Goal: Information Seeking & Learning: Learn about a topic

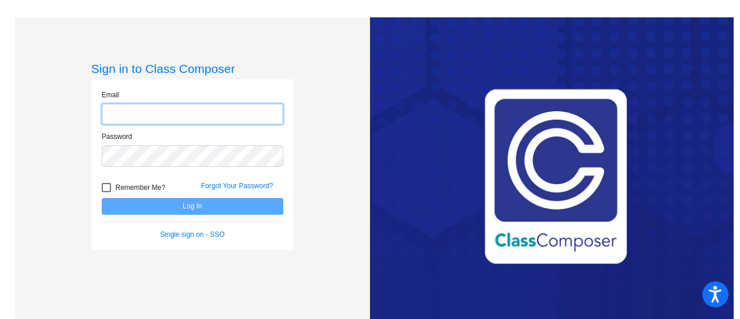
type input "[PERSON_NAME][EMAIL_ADDRESS][PERSON_NAME][DOMAIN_NAME]"
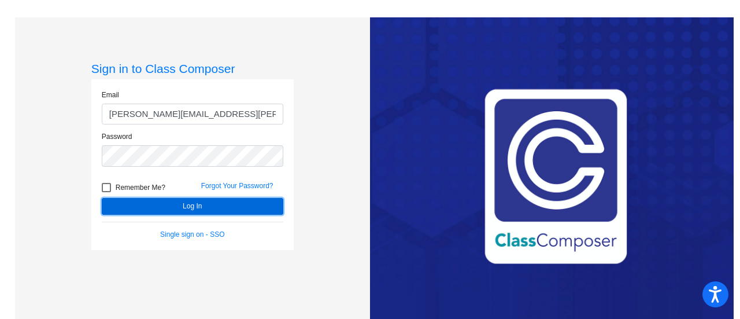
click at [176, 204] on button "Log In" at bounding box center [193, 206] width 182 height 17
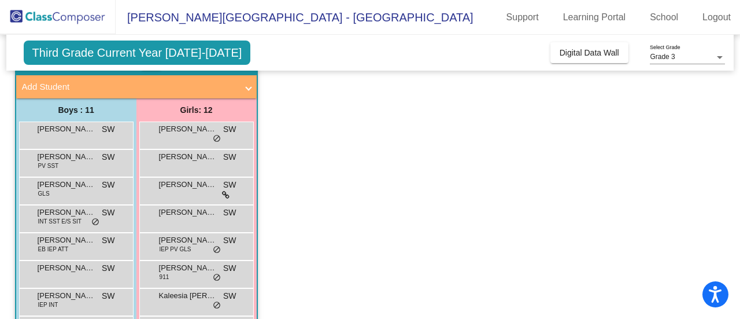
scroll to position [74, 0]
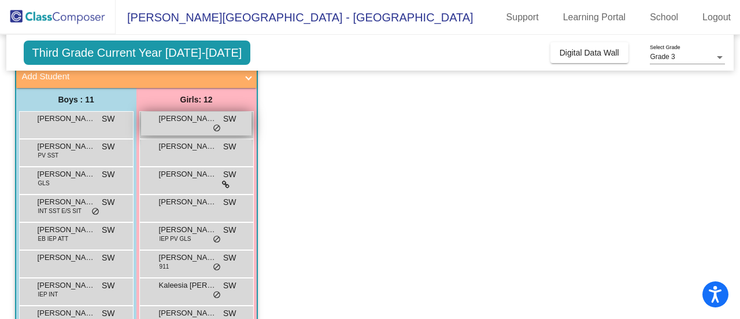
click at [193, 134] on div "[PERSON_NAME] SW lock do_not_disturb_alt" at bounding box center [196, 124] width 110 height 24
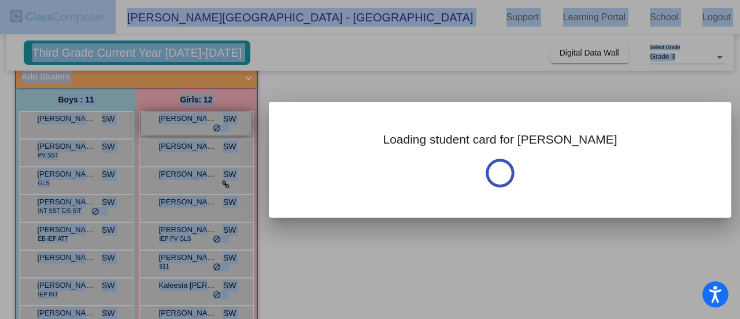
click at [193, 134] on div at bounding box center [370, 159] width 740 height 319
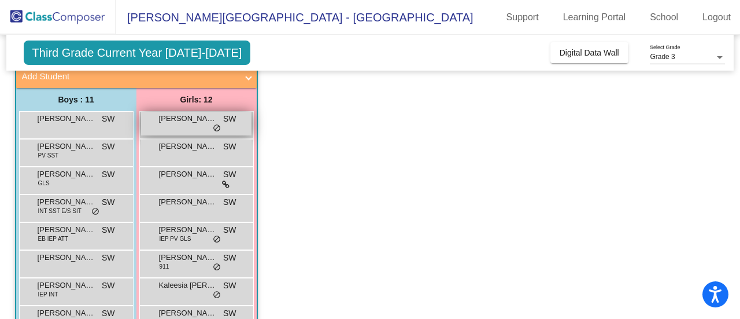
click at [193, 129] on div "[PERSON_NAME] SW lock do_not_disturb_alt" at bounding box center [196, 124] width 110 height 24
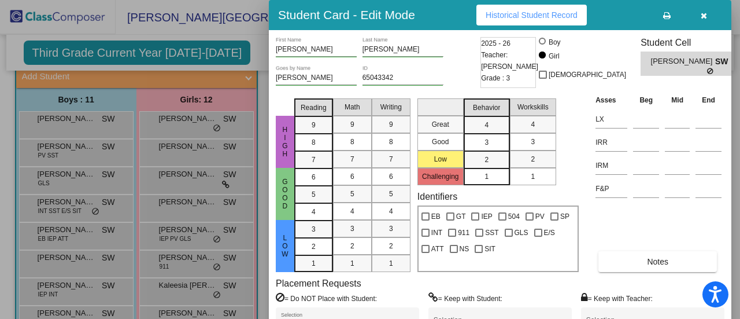
drag, startPoint x: 738, startPoint y: 116, endPoint x: 739, endPoint y: 130, distance: 13.9
click at [739, 130] on div at bounding box center [370, 159] width 740 height 319
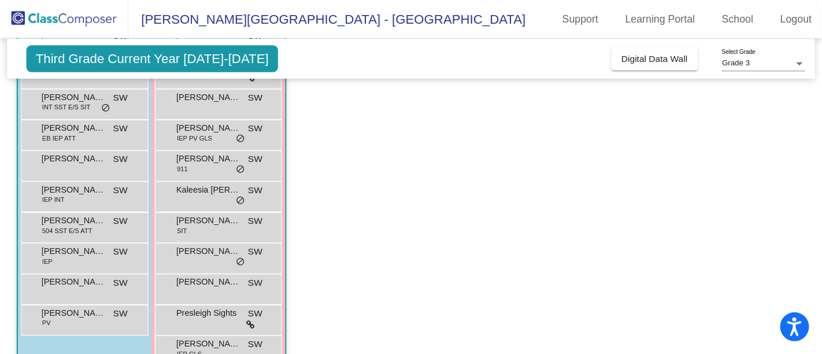
scroll to position [217, 0]
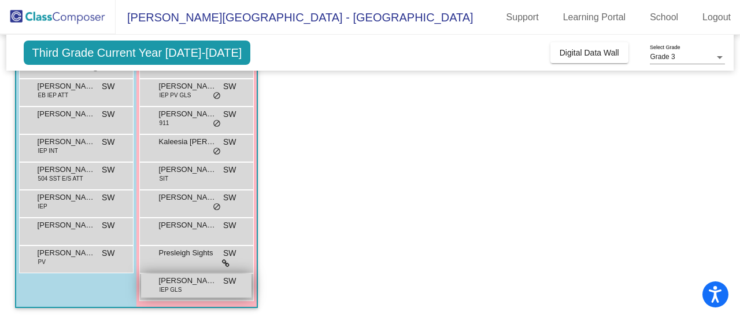
click at [186, 288] on div "[PERSON_NAME] IEP GLS SW lock do_not_disturb_alt" at bounding box center [196, 285] width 110 height 24
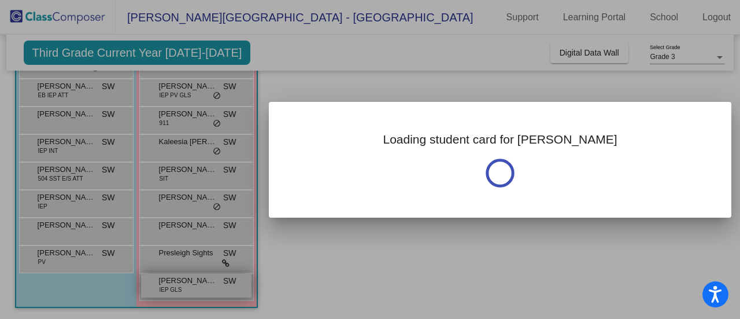
click at [186, 288] on div at bounding box center [370, 159] width 740 height 319
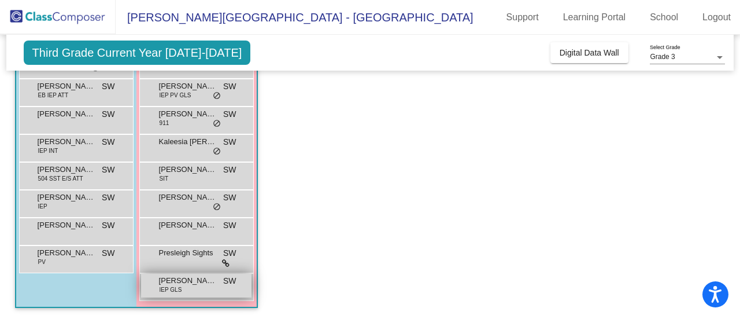
click at [186, 288] on div "[PERSON_NAME] IEP GLS SW lock do_not_disturb_alt" at bounding box center [196, 285] width 110 height 24
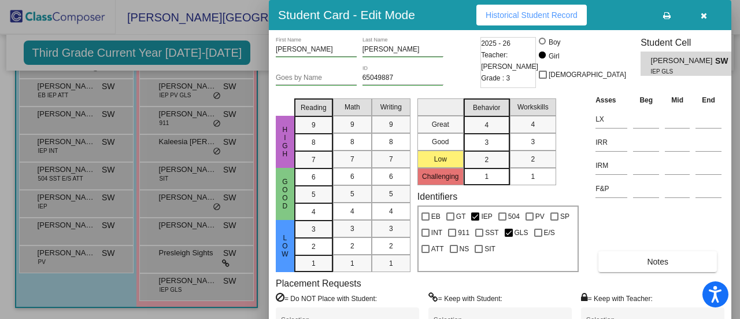
click at [583, 246] on div "High Good Low Reading 9 8 7 6 5 4 3 2 1 Math 9 8 7 6 5 4 3 2 1 Writing 9 8 7 6 …" at bounding box center [500, 183] width 449 height 178
drag, startPoint x: 557, startPoint y: 187, endPoint x: 584, endPoint y: 242, distance: 61.3
click at [584, 242] on div "High Good Low Reading 9 8 7 6 5 4 3 2 1 Math 9 8 7 6 5 4 3 2 1 Writing 9 8 7 6 …" at bounding box center [500, 183] width 449 height 178
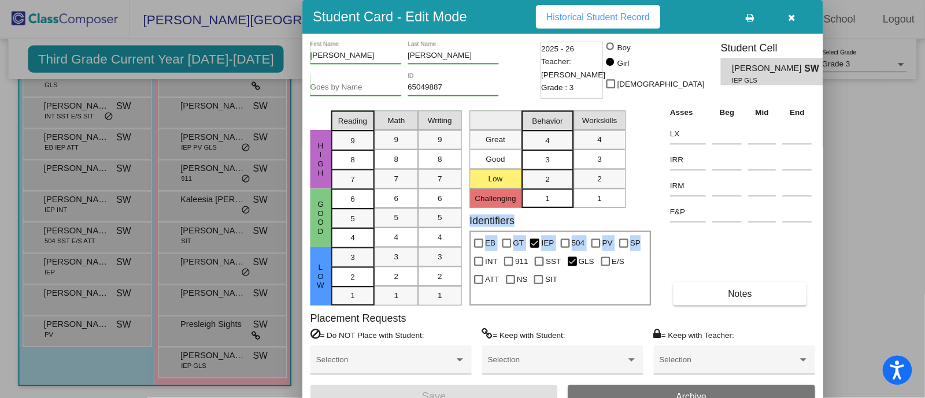
scroll to position [138, 0]
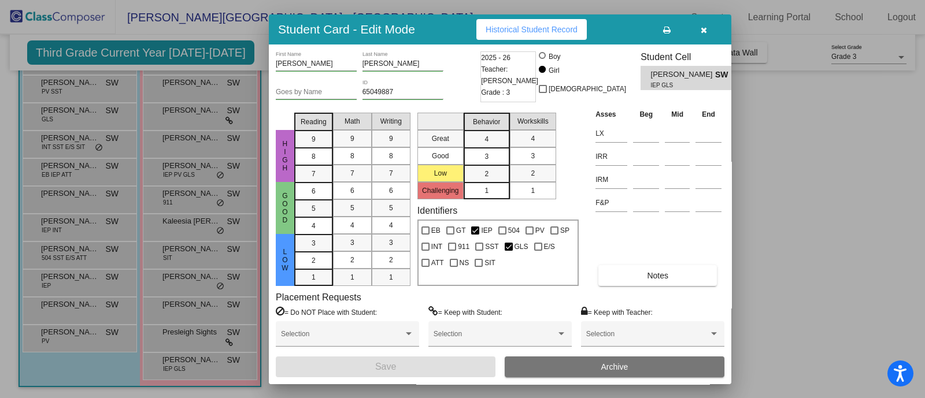
drag, startPoint x: 739, startPoint y: 5, endPoint x: 376, endPoint y: 296, distance: 465.6
click at [376, 296] on div "Placement Requests = Do NOT Place with Student: Selection = Keep with Student: …" at bounding box center [500, 324] width 449 height 65
click at [632, 271] on button "Notes" at bounding box center [657, 275] width 119 height 21
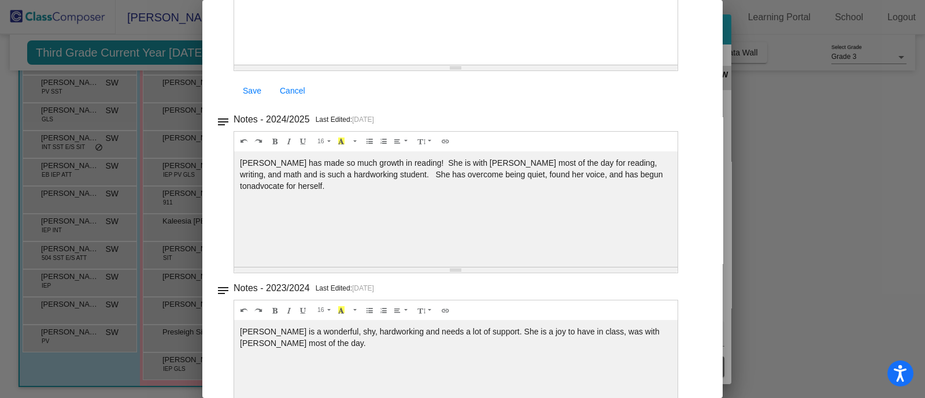
scroll to position [0, 0]
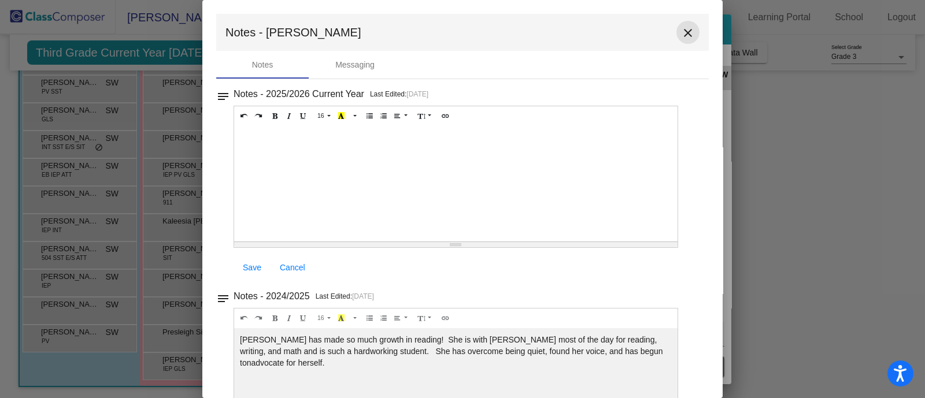
click at [681, 33] on mat-icon "close" at bounding box center [688, 33] width 14 height 14
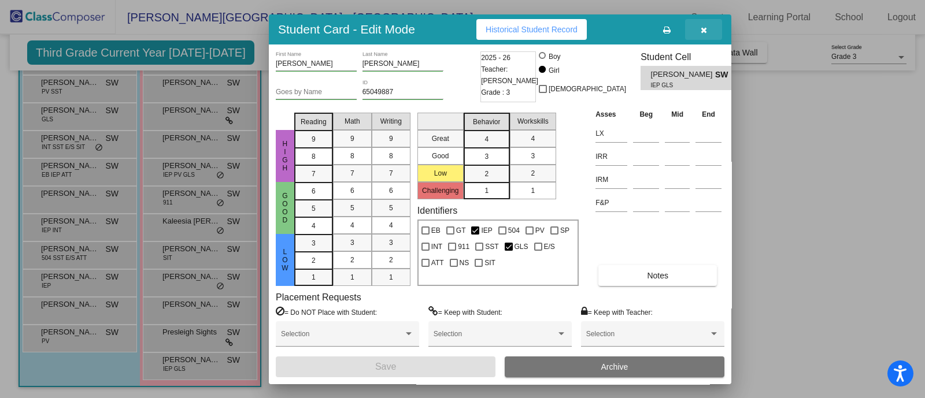
click at [711, 28] on button "button" at bounding box center [703, 29] width 37 height 21
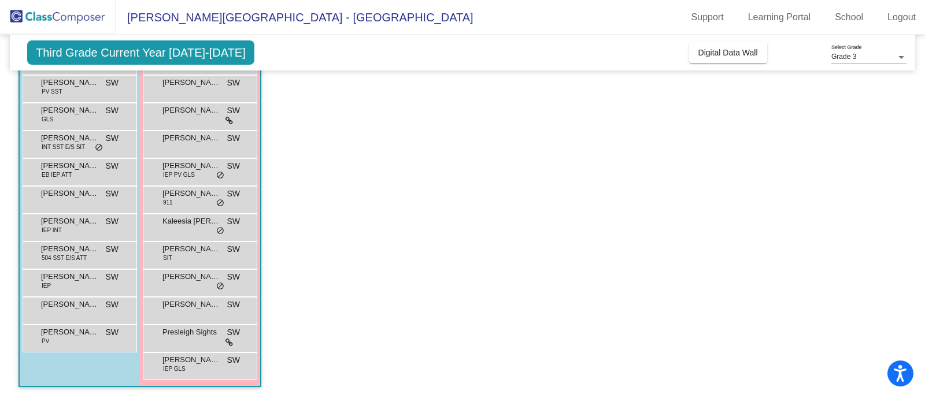
click at [182, 53] on span "Third Grade Current Year [DATE]-[DATE]" at bounding box center [140, 52] width 227 height 24
click at [228, 118] on icon at bounding box center [229, 121] width 8 height 8
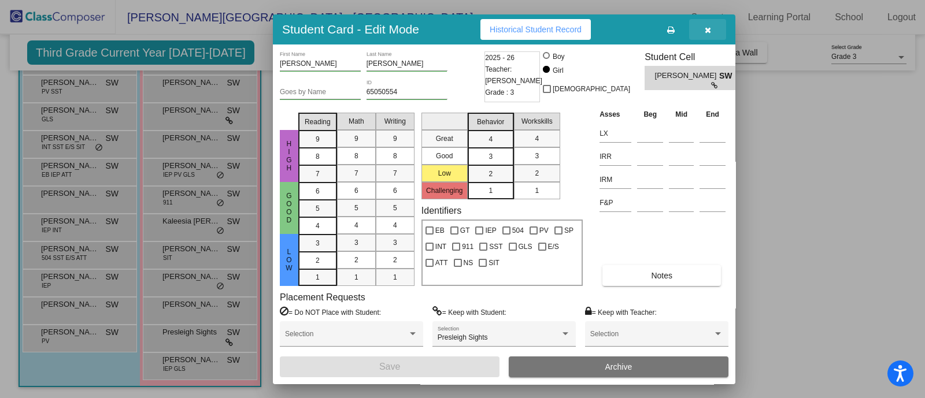
click at [705, 38] on button "button" at bounding box center [707, 29] width 37 height 21
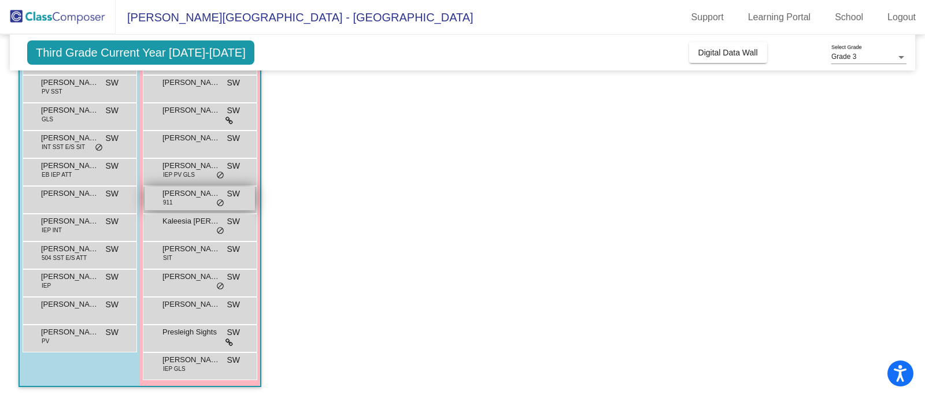
click at [182, 201] on div "[PERSON_NAME] 911 SW lock do_not_disturb_alt" at bounding box center [200, 199] width 110 height 24
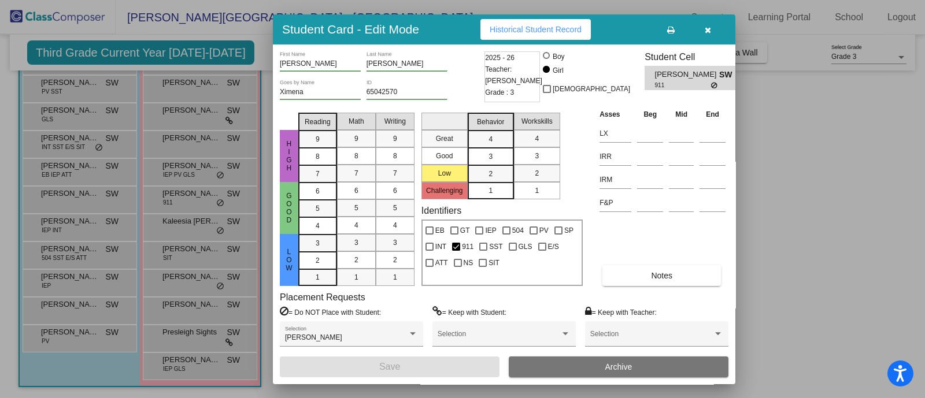
click at [655, 264] on div "Asses Beg Mid End LX IRR IRM F&P Notes" at bounding box center [663, 197] width 132 height 178
click at [655, 273] on span "Notes" at bounding box center [661, 275] width 21 height 9
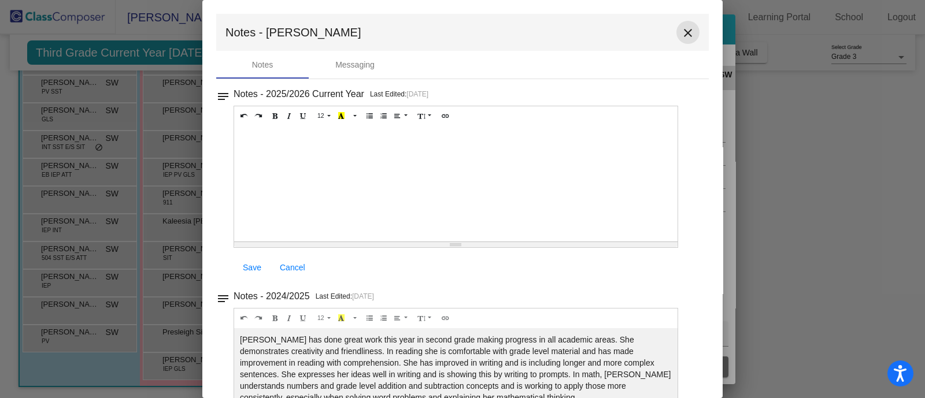
click at [684, 28] on mat-icon "close" at bounding box center [688, 33] width 14 height 14
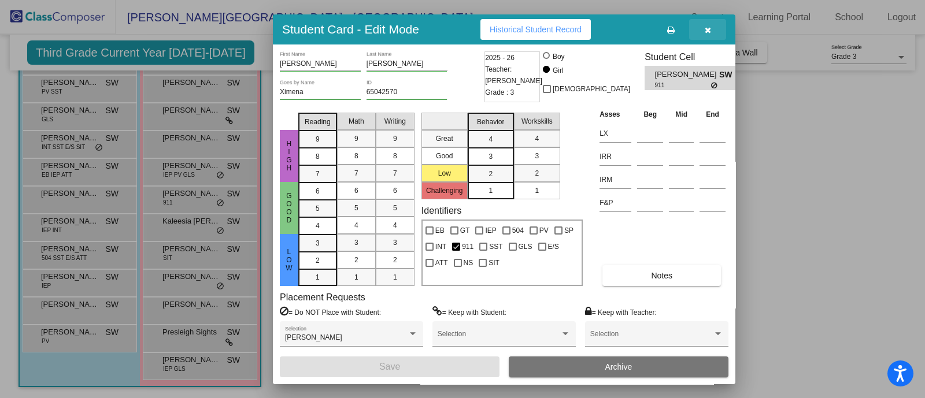
click at [705, 29] on icon "button" at bounding box center [708, 30] width 6 height 8
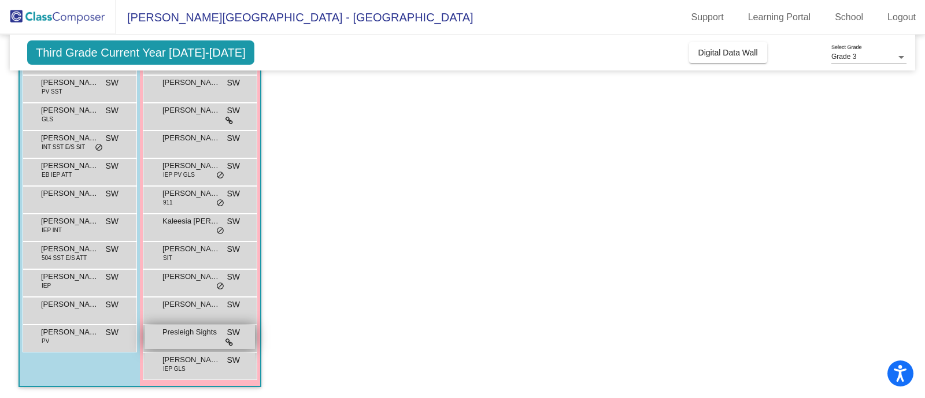
click at [188, 318] on span "Presleigh Sights" at bounding box center [191, 333] width 58 height 12
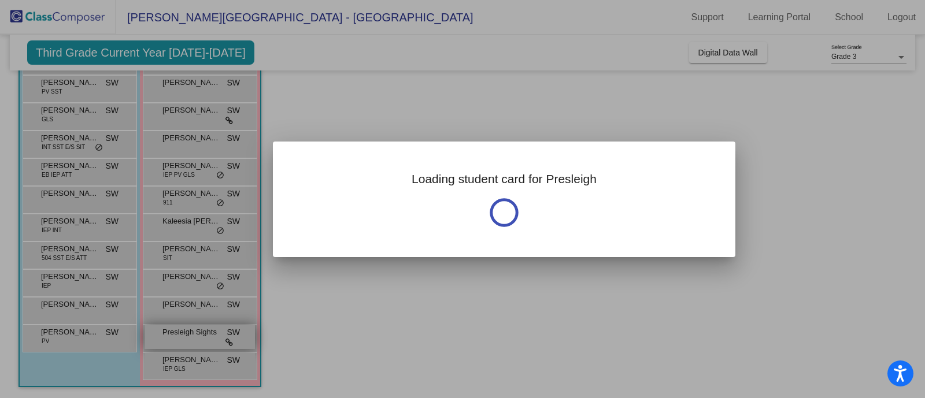
click at [188, 318] on div at bounding box center [462, 199] width 925 height 398
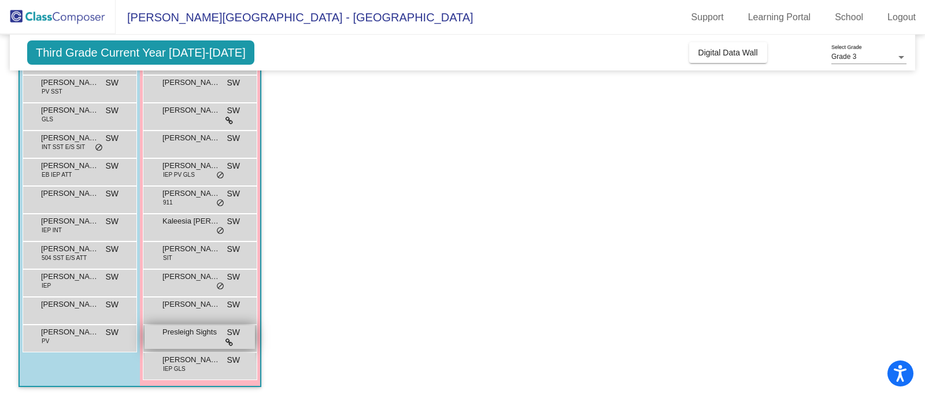
click at [188, 318] on span "Presleigh Sights" at bounding box center [191, 333] width 58 height 12
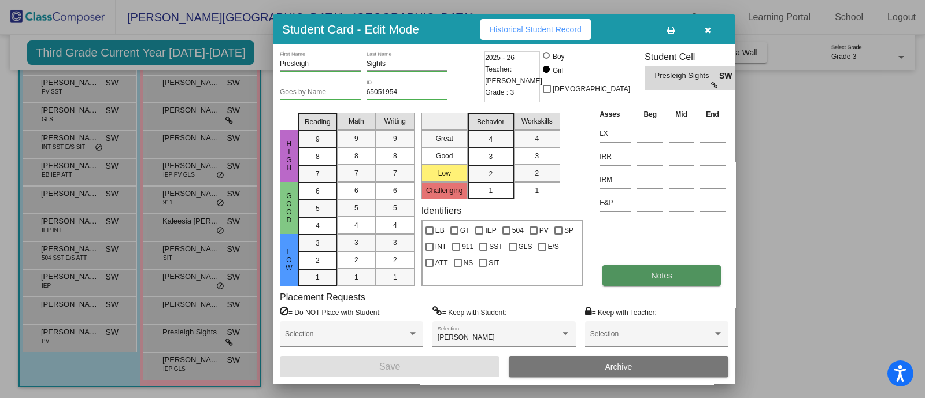
click at [630, 267] on button "Notes" at bounding box center [661, 275] width 119 height 21
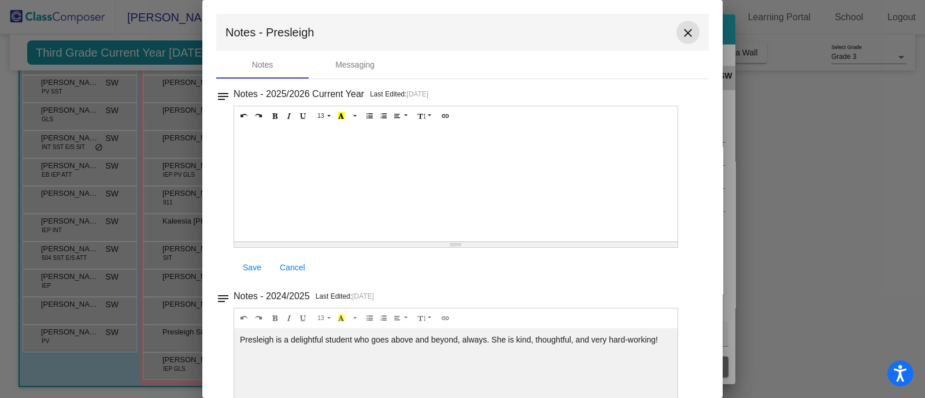
click at [684, 31] on mat-icon "close" at bounding box center [688, 33] width 14 height 14
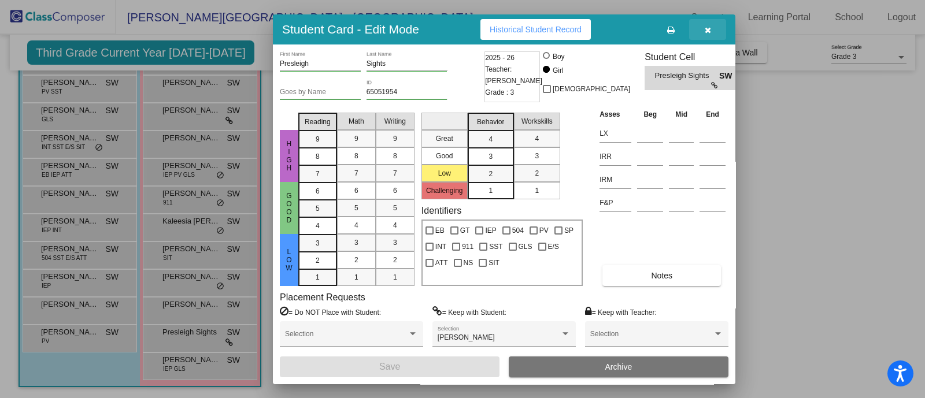
click at [708, 28] on icon "button" at bounding box center [708, 30] width 6 height 8
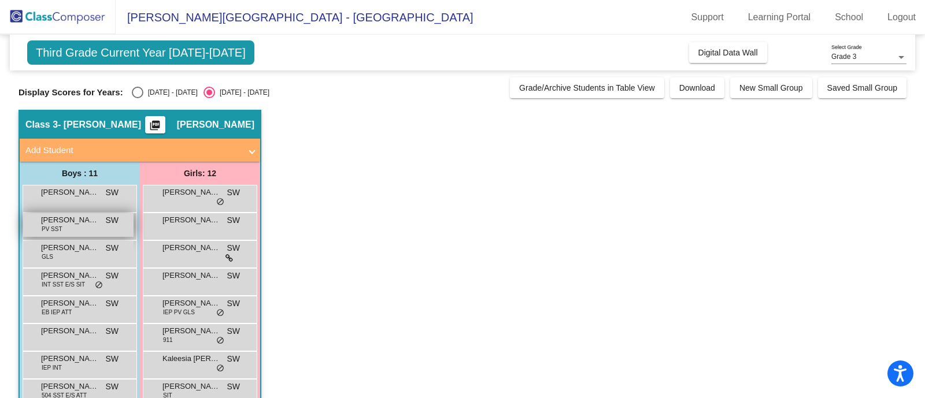
click at [71, 230] on div "[PERSON_NAME] PV SST SW lock do_not_disturb_alt" at bounding box center [78, 225] width 110 height 24
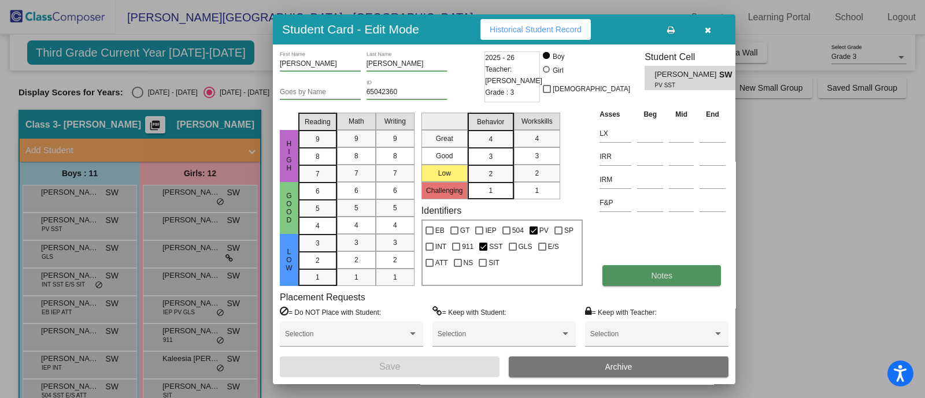
click at [661, 284] on button "Notes" at bounding box center [661, 275] width 119 height 21
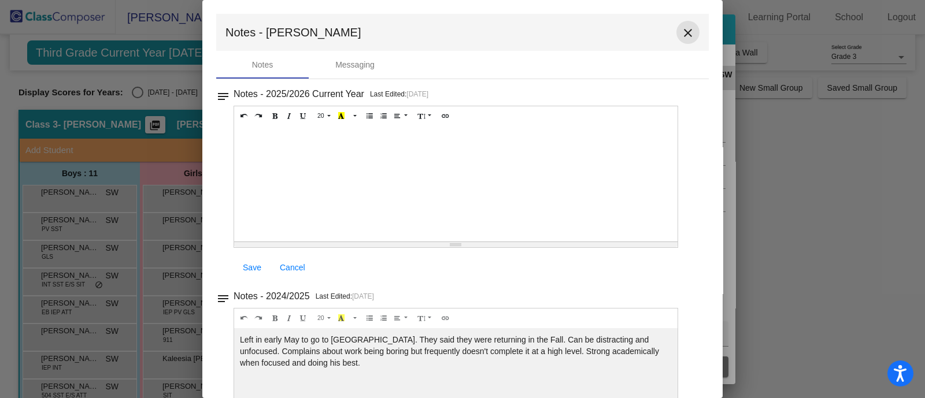
click at [681, 29] on mat-icon "close" at bounding box center [688, 33] width 14 height 14
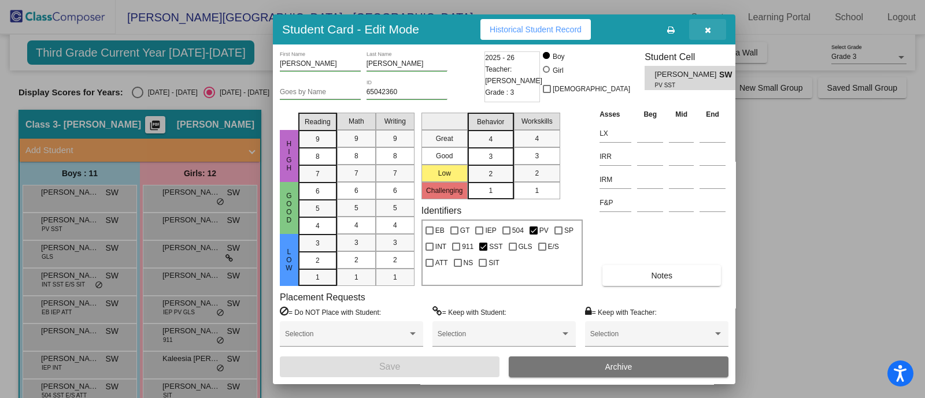
click at [708, 30] on icon "button" at bounding box center [708, 30] width 6 height 8
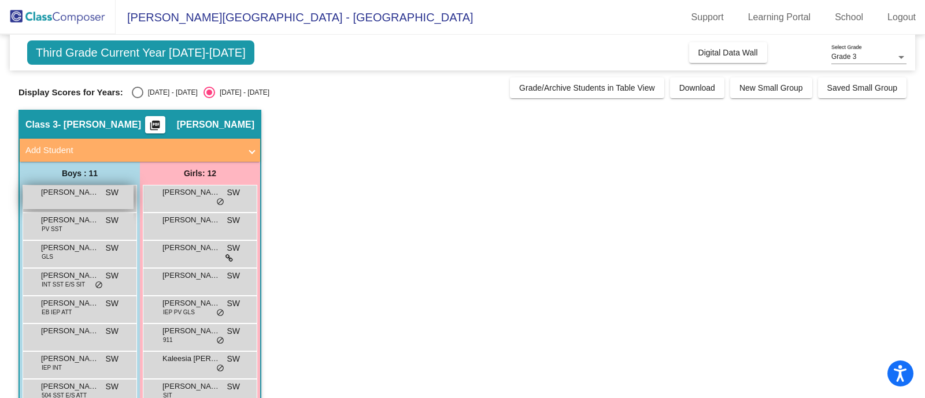
click at [71, 195] on span "[PERSON_NAME]" at bounding box center [70, 193] width 58 height 12
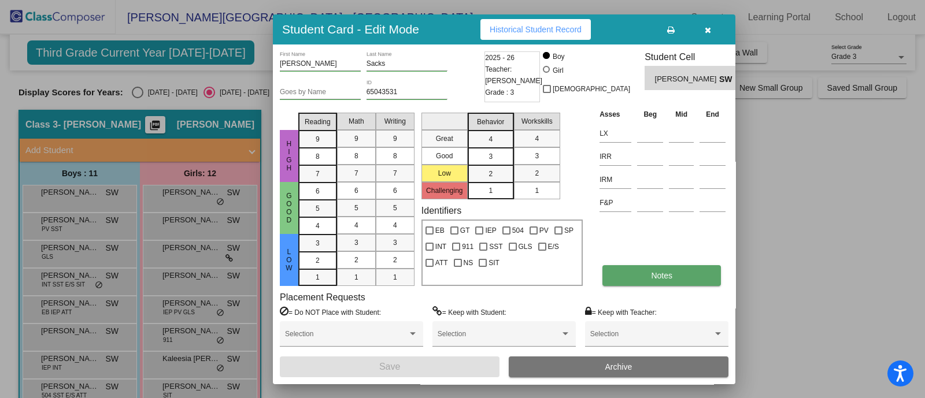
click at [644, 278] on button "Notes" at bounding box center [661, 275] width 119 height 21
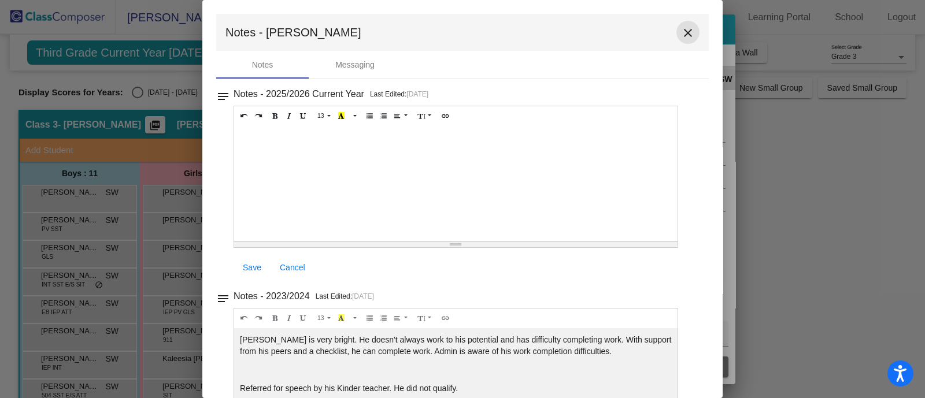
click at [683, 33] on mat-icon "close" at bounding box center [688, 33] width 14 height 14
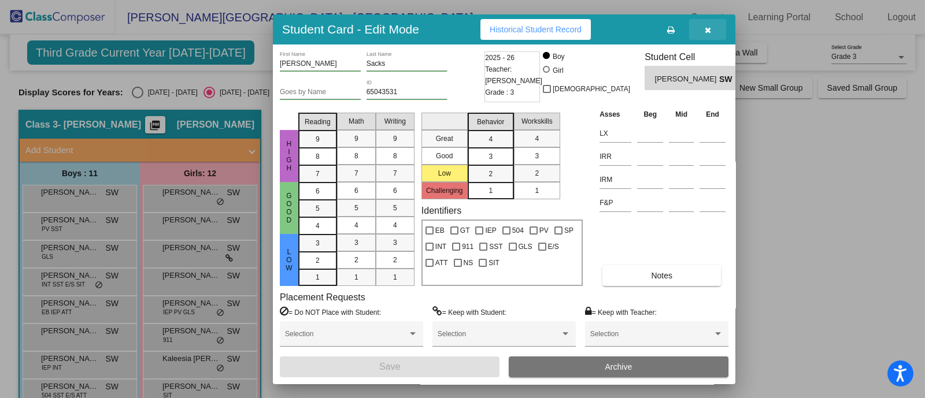
click at [714, 31] on button "button" at bounding box center [707, 29] width 37 height 21
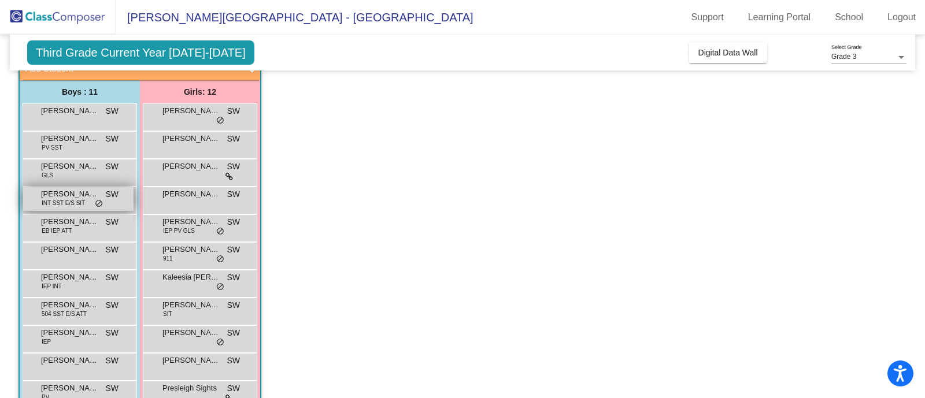
scroll to position [82, 0]
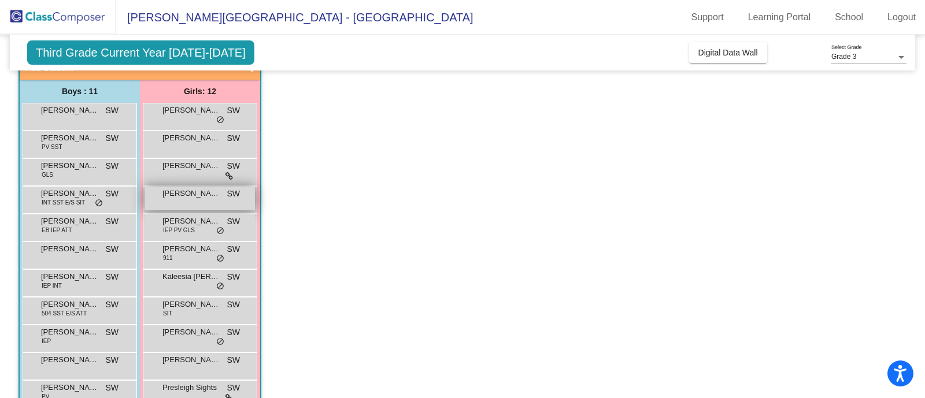
click at [183, 197] on span "[PERSON_NAME]" at bounding box center [191, 194] width 58 height 12
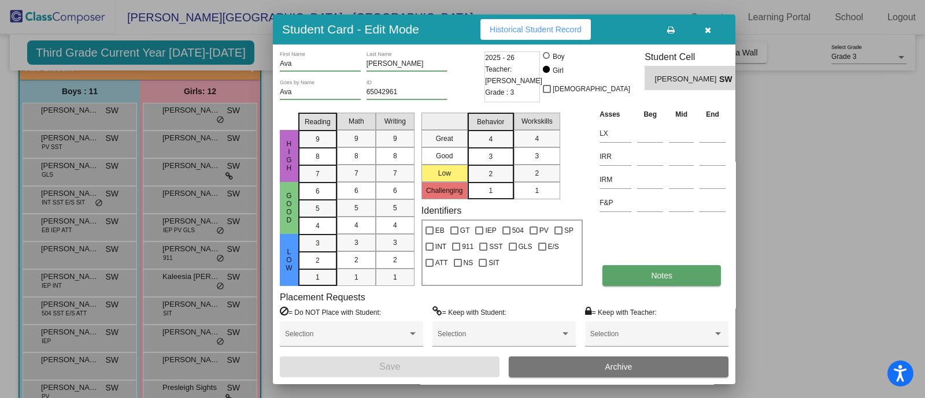
click at [644, 276] on button "Notes" at bounding box center [661, 275] width 119 height 21
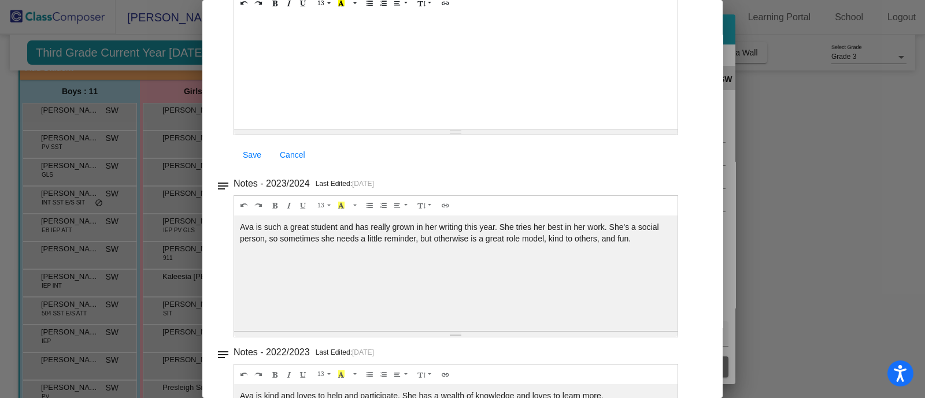
scroll to position [0, 0]
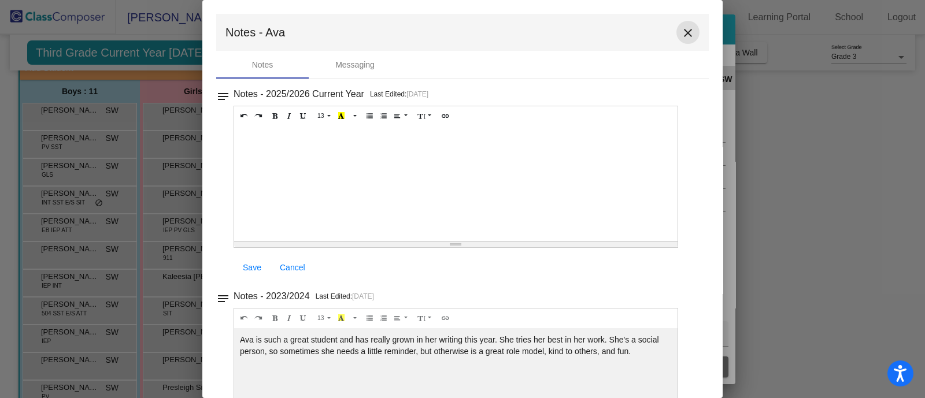
click at [689, 35] on mat-icon "close" at bounding box center [688, 33] width 14 height 14
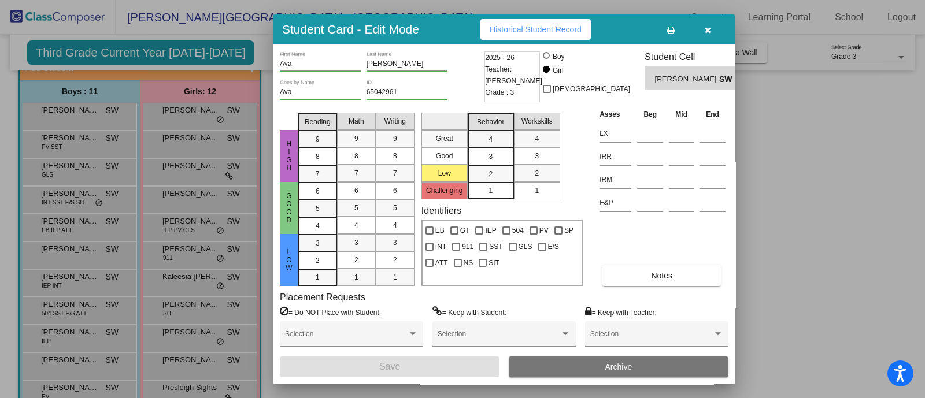
click at [705, 32] on icon "button" at bounding box center [708, 30] width 6 height 8
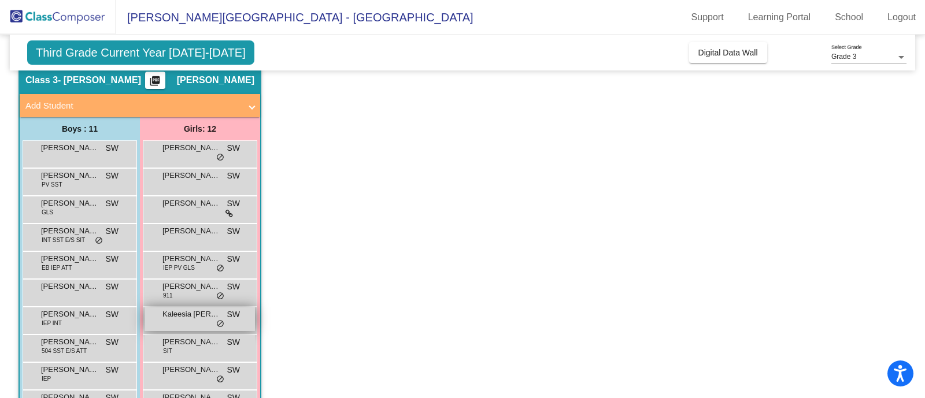
scroll to position [39, 0]
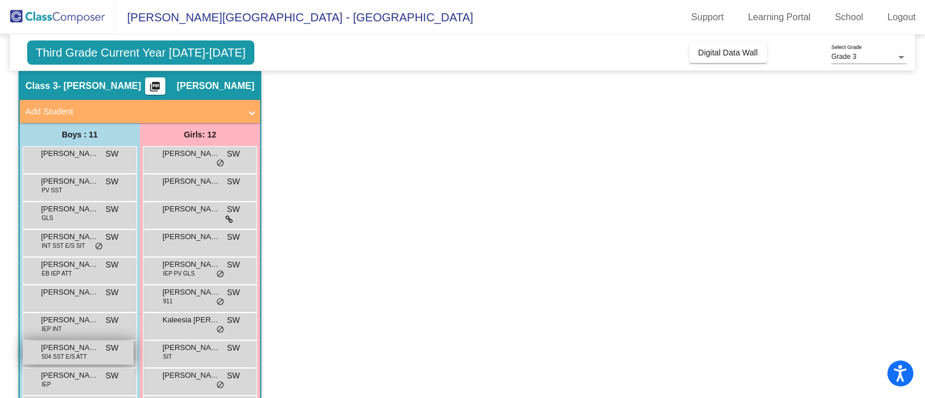
click at [73, 318] on span "504 SST E/S ATT" at bounding box center [64, 357] width 45 height 9
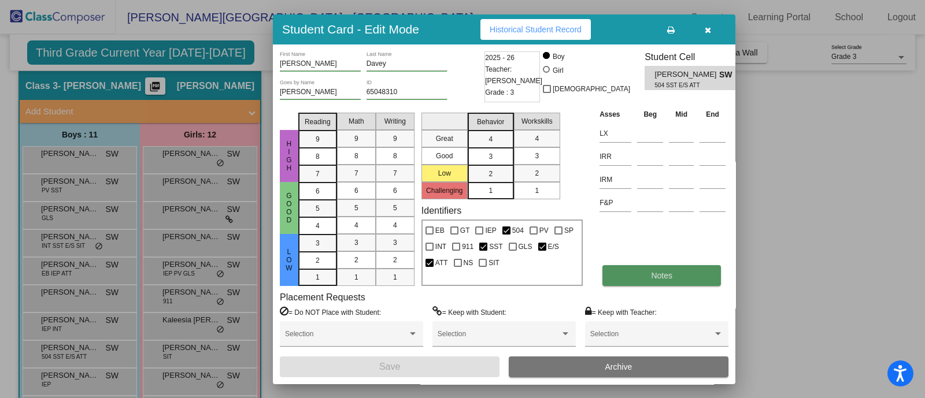
click at [649, 277] on button "Notes" at bounding box center [661, 275] width 119 height 21
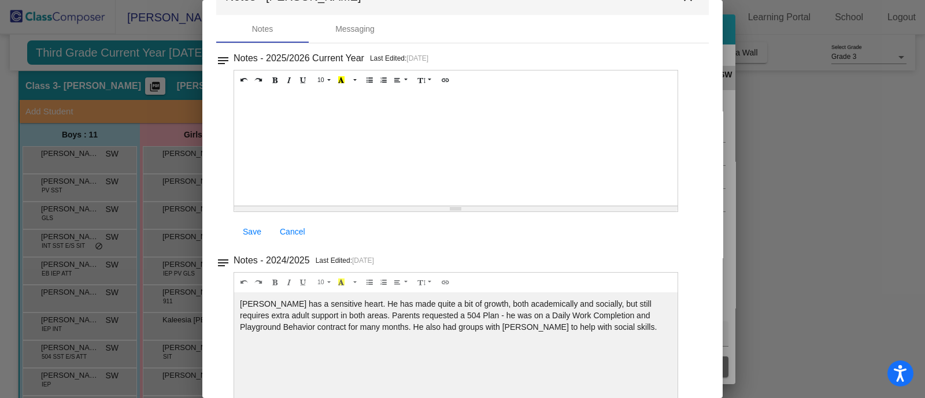
scroll to position [0, 0]
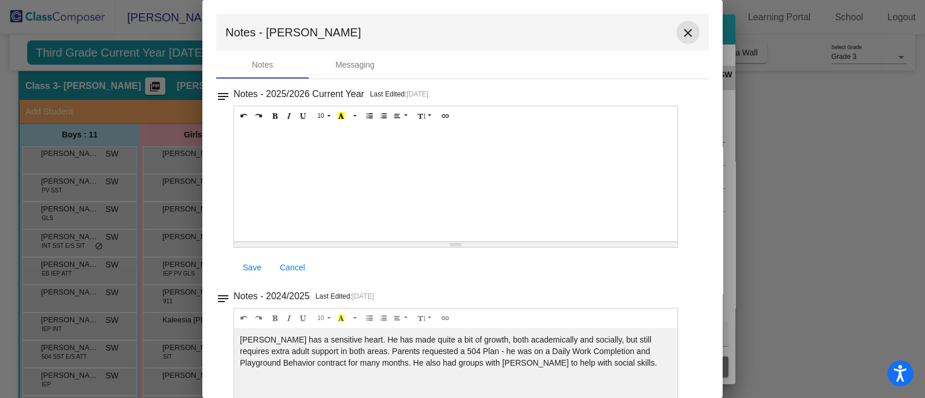
click at [681, 29] on mat-icon "close" at bounding box center [688, 33] width 14 height 14
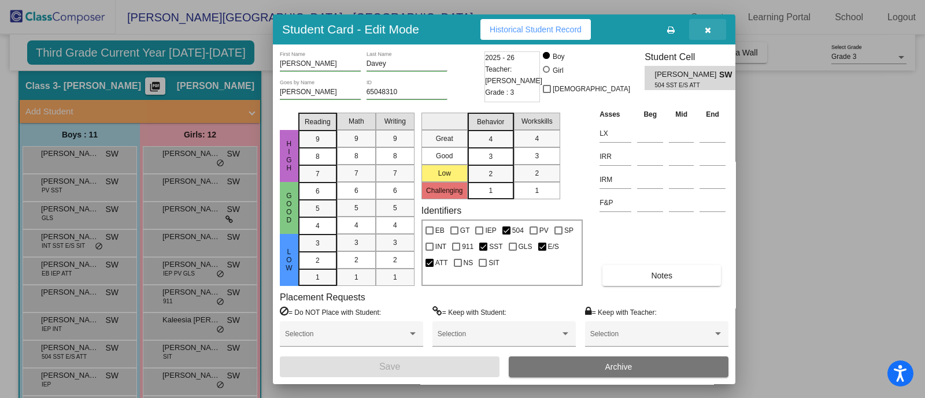
click at [705, 29] on icon "button" at bounding box center [708, 30] width 6 height 8
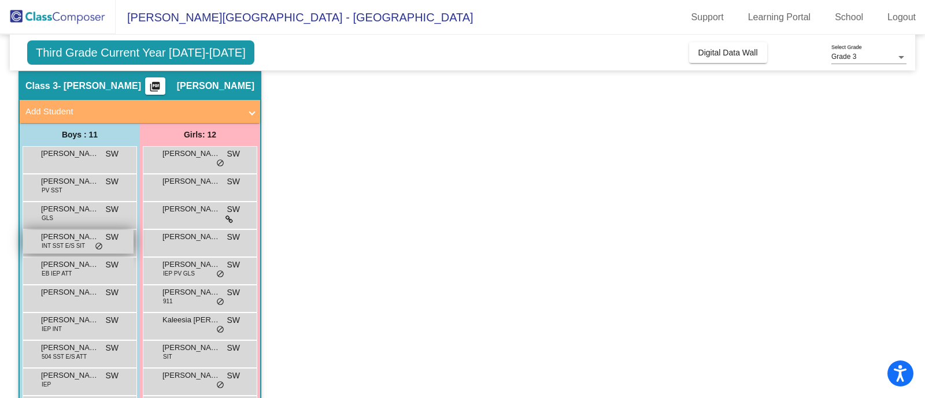
click at [61, 235] on span "[PERSON_NAME]" at bounding box center [70, 237] width 58 height 12
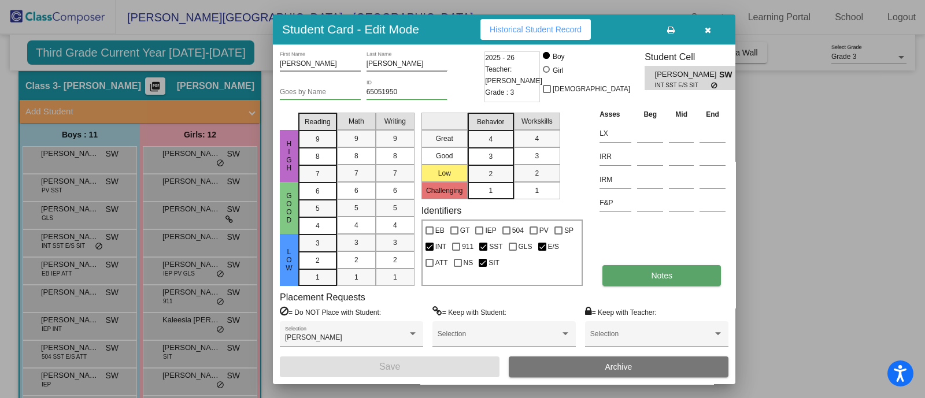
click at [648, 282] on button "Notes" at bounding box center [661, 275] width 119 height 21
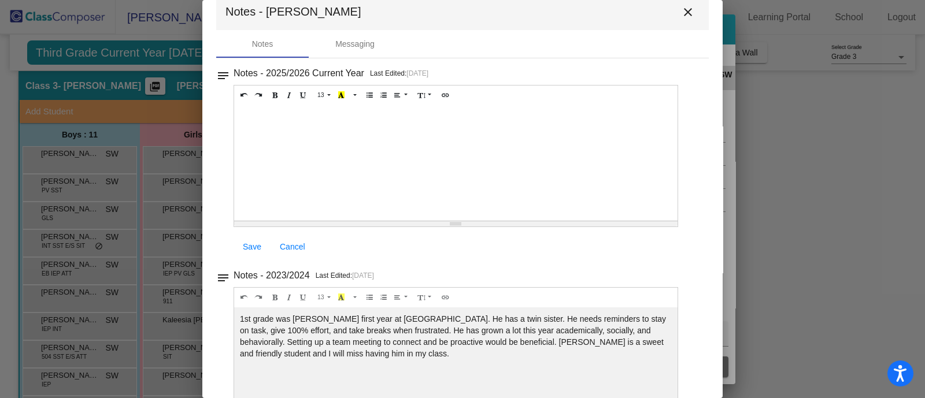
scroll to position [19, 0]
click at [682, 18] on mat-icon "close" at bounding box center [688, 14] width 14 height 14
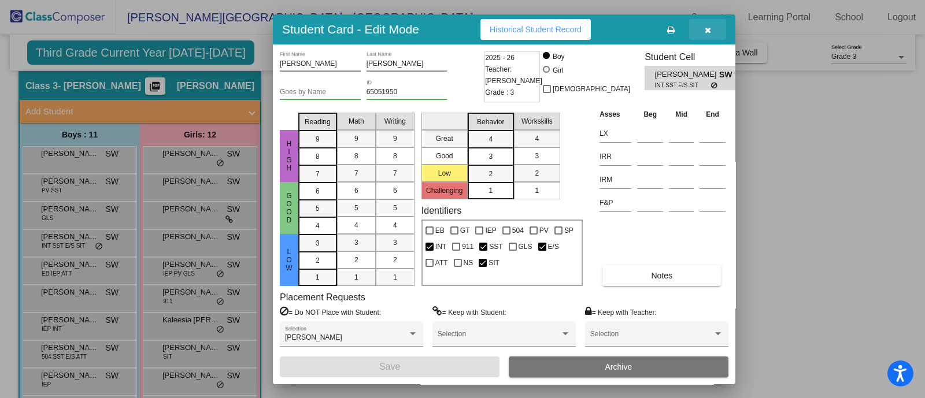
click at [705, 31] on icon "button" at bounding box center [708, 30] width 6 height 8
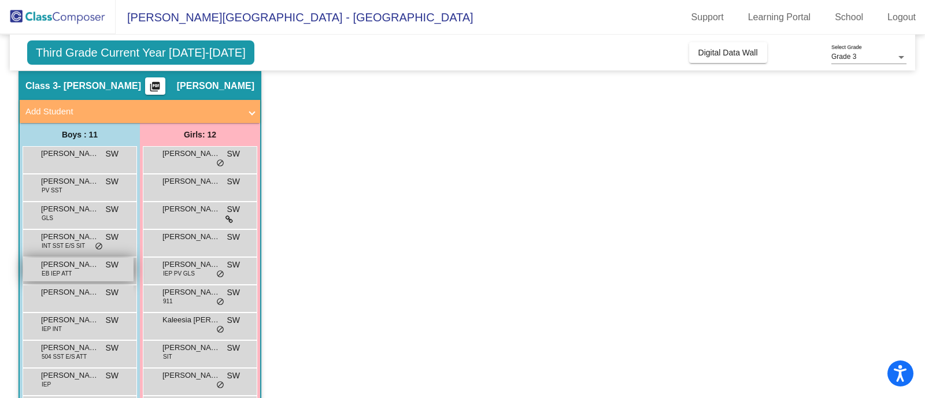
click at [42, 275] on span "EB IEP ATT" at bounding box center [57, 273] width 30 height 9
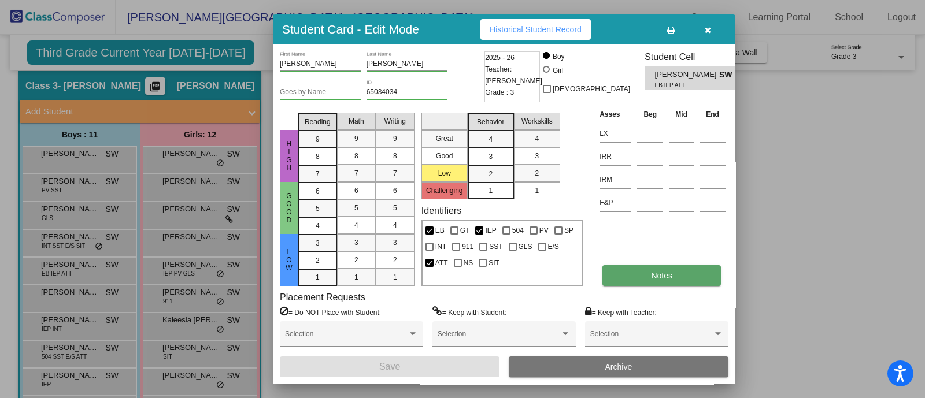
click at [686, 273] on button "Notes" at bounding box center [661, 275] width 119 height 21
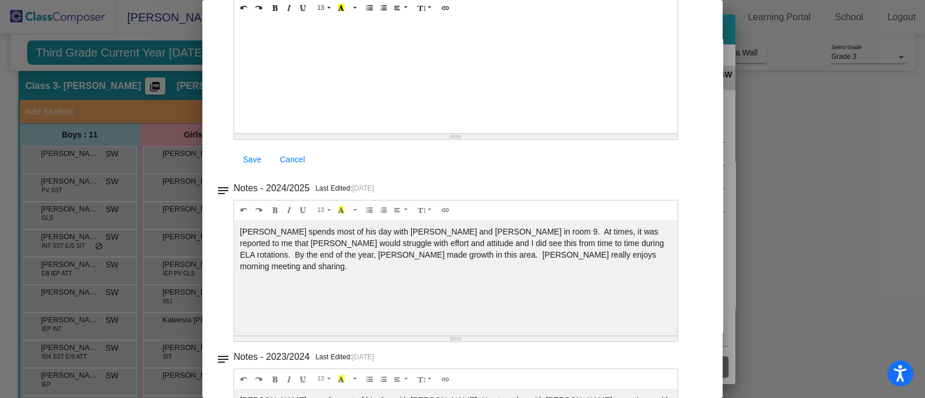
scroll to position [0, 0]
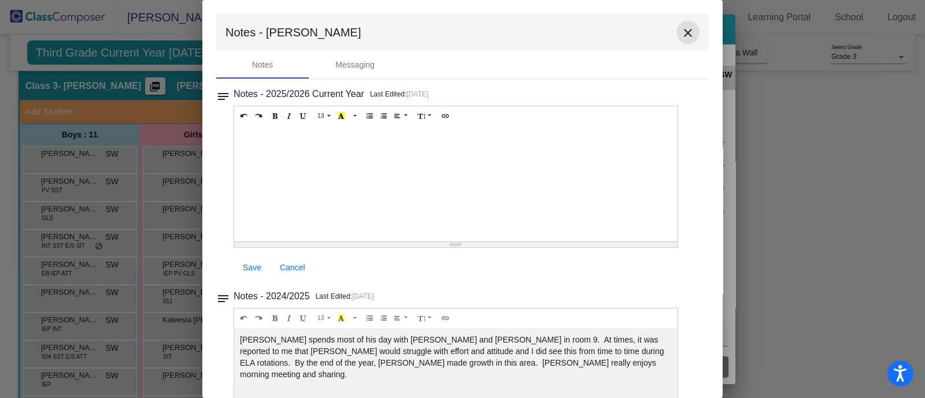
click at [682, 33] on mat-icon "close" at bounding box center [688, 33] width 14 height 14
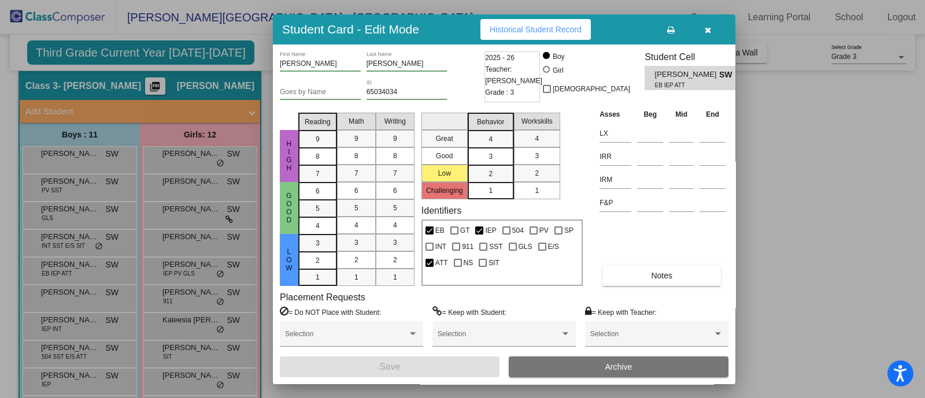
click at [711, 32] on button "button" at bounding box center [707, 29] width 37 height 21
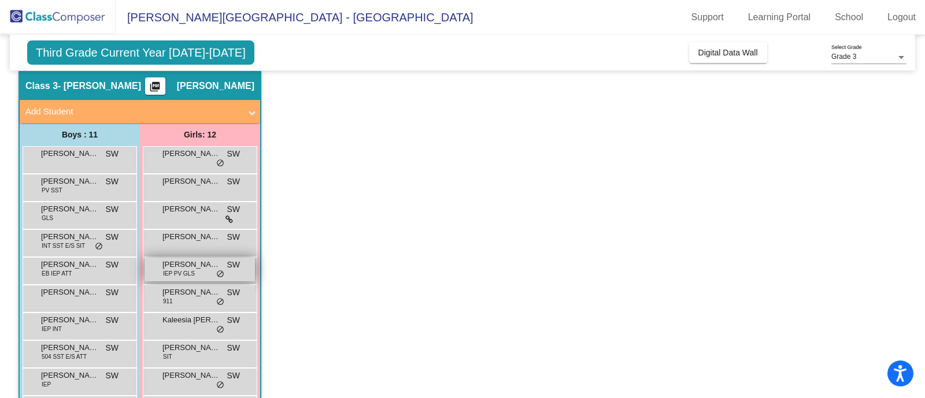
click at [205, 271] on div "[PERSON_NAME] IEP PV GLS SW lock do_not_disturb_alt" at bounding box center [200, 270] width 110 height 24
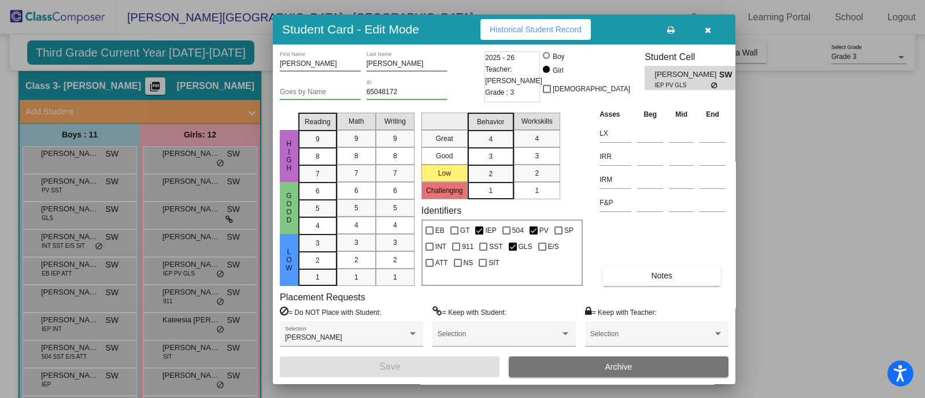
click at [696, 262] on div "Asses Beg Mid End LX IRR IRM F&P Notes" at bounding box center [663, 197] width 132 height 178
click at [693, 267] on button "Notes" at bounding box center [661, 275] width 119 height 21
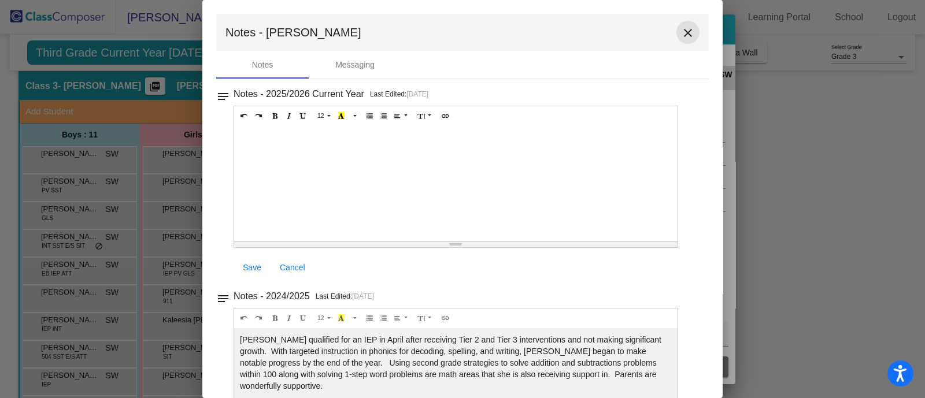
click at [678, 40] on button "close" at bounding box center [687, 32] width 23 height 23
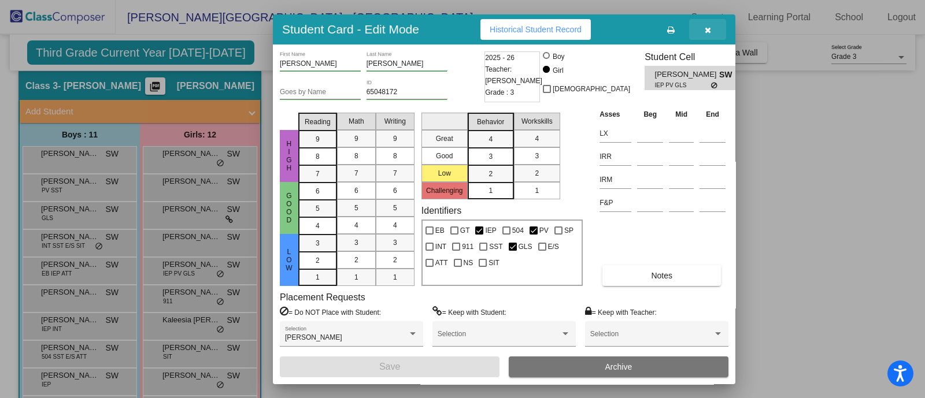
click at [705, 33] on icon "button" at bounding box center [708, 30] width 6 height 8
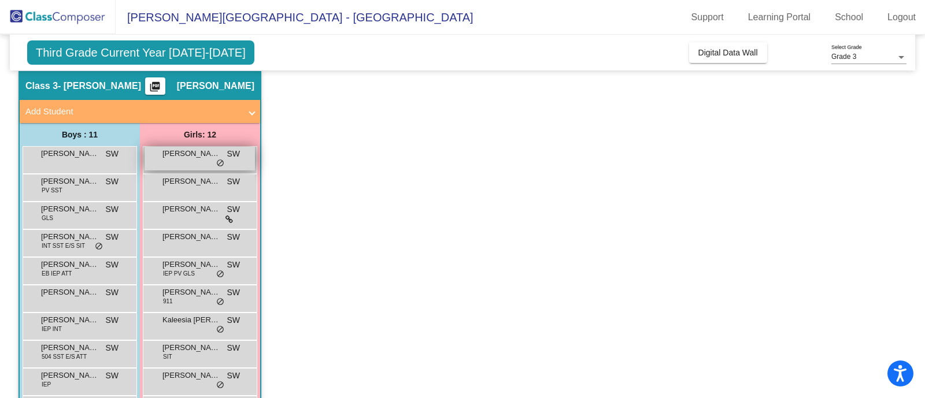
click at [182, 152] on span "[PERSON_NAME]" at bounding box center [191, 154] width 58 height 12
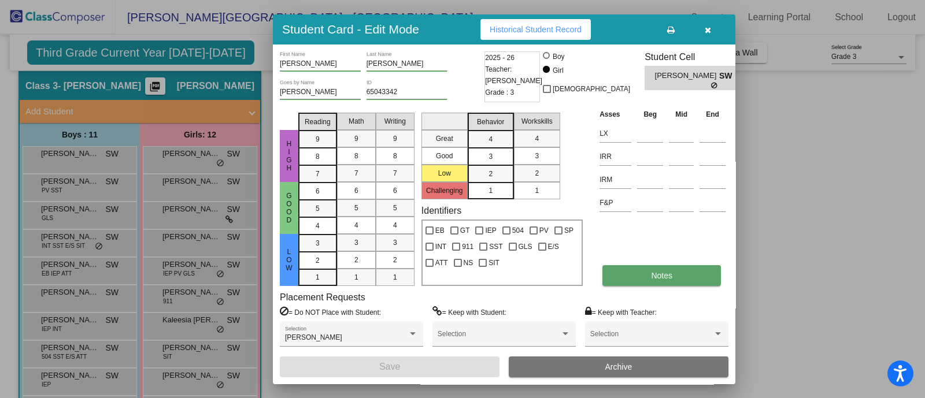
click at [642, 279] on button "Notes" at bounding box center [661, 275] width 119 height 21
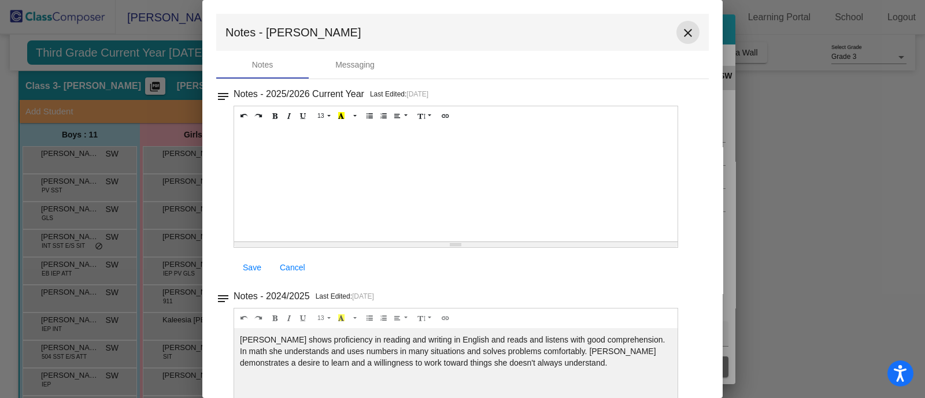
click at [681, 32] on mat-icon "close" at bounding box center [688, 33] width 14 height 14
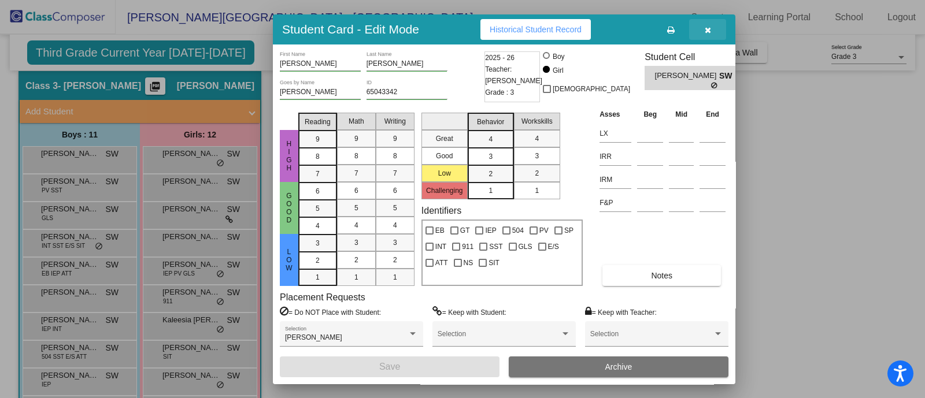
click at [707, 27] on icon "button" at bounding box center [708, 30] width 6 height 8
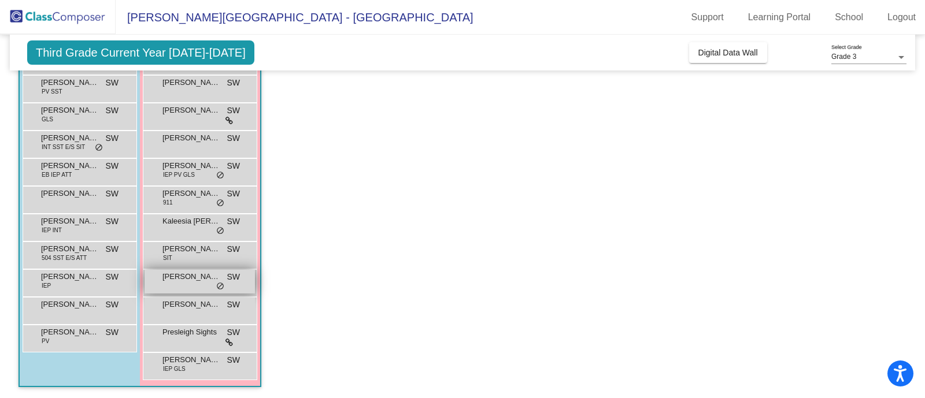
scroll to position [137, 0]
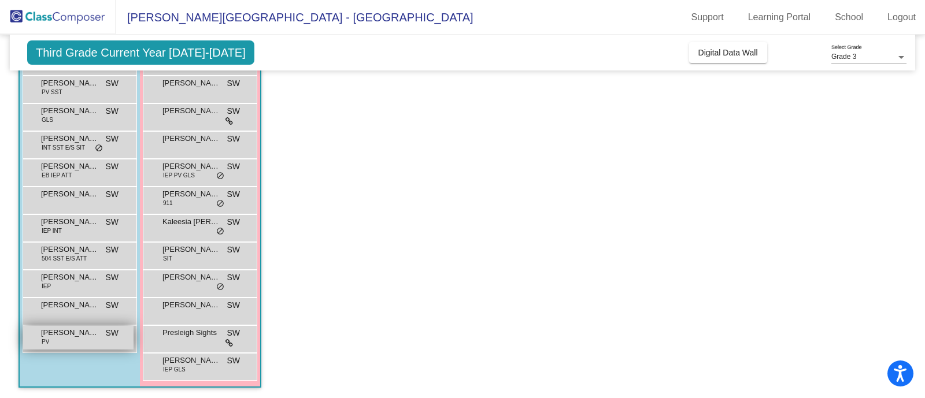
click at [88, 318] on div "[PERSON_NAME] SW lock do_not_disturb_alt" at bounding box center [78, 338] width 110 height 24
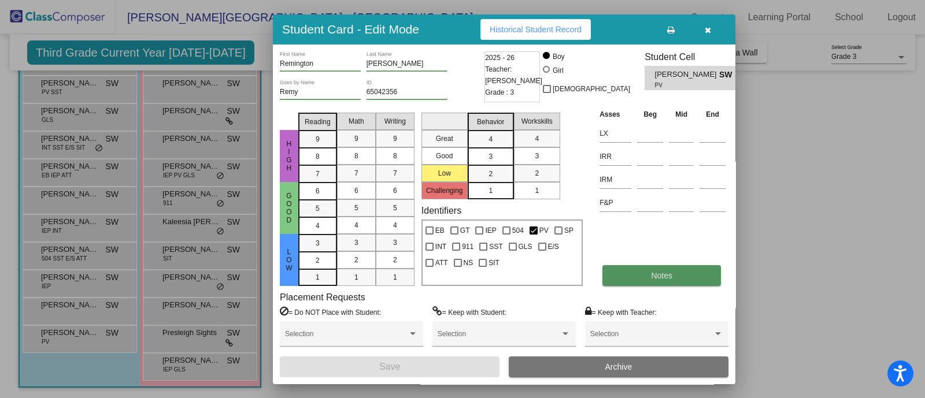
click at [642, 277] on button "Notes" at bounding box center [661, 275] width 119 height 21
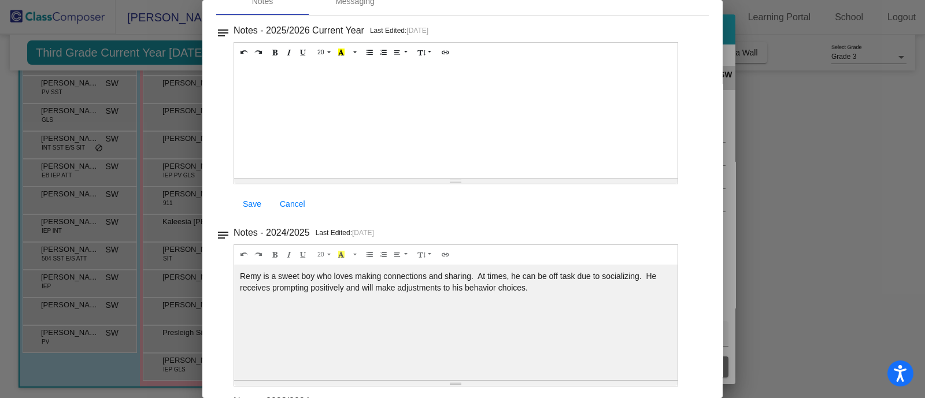
scroll to position [0, 0]
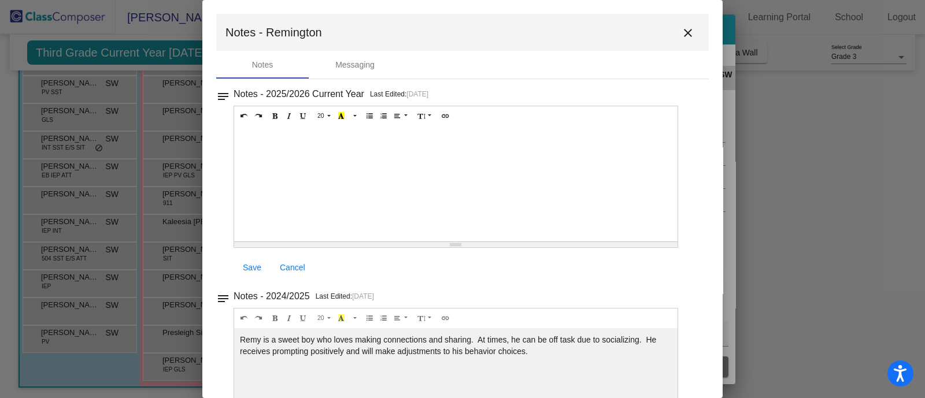
click at [688, 33] on mat-icon "close" at bounding box center [688, 33] width 14 height 14
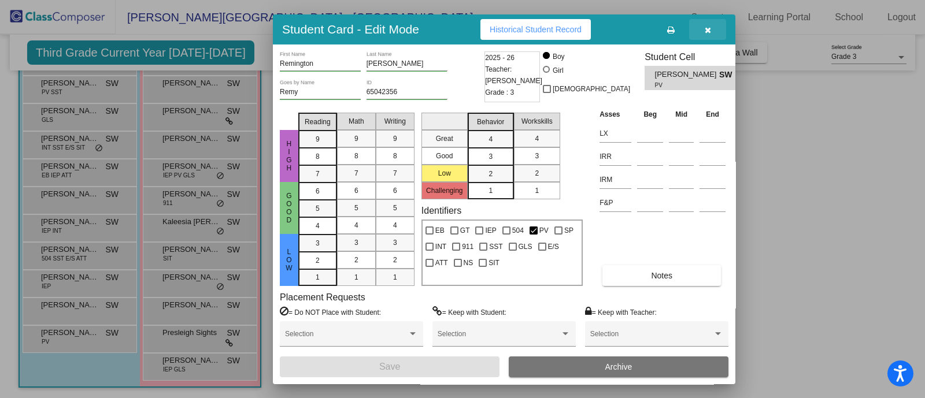
click at [709, 23] on button "button" at bounding box center [707, 29] width 37 height 21
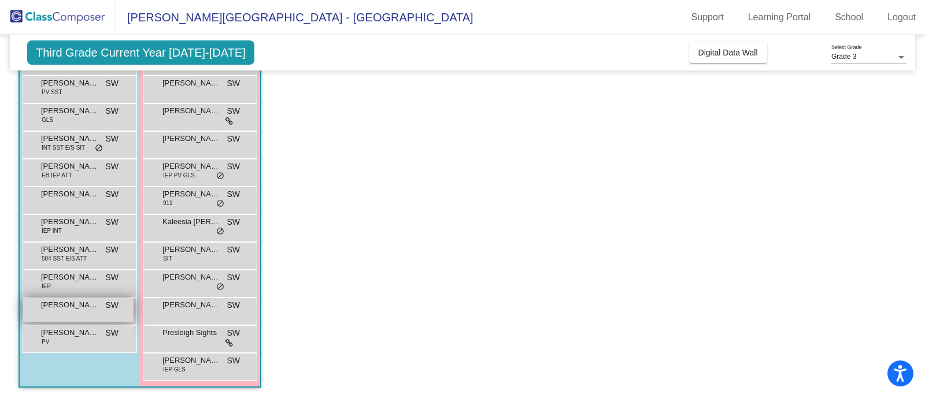
click at [53, 313] on div "[PERSON_NAME] SW lock do_not_disturb_alt" at bounding box center [78, 310] width 110 height 24
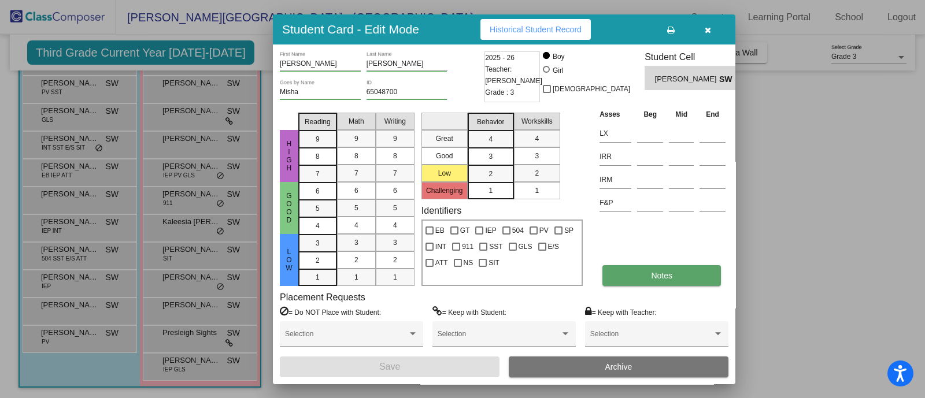
click at [639, 273] on button "Notes" at bounding box center [661, 275] width 119 height 21
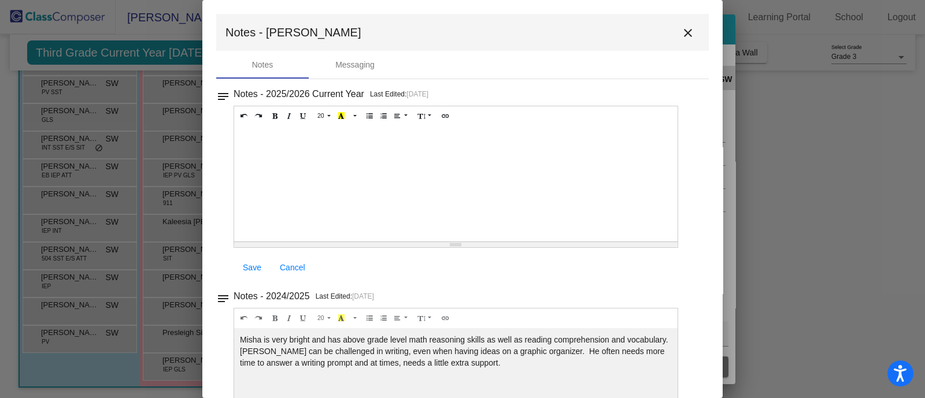
click at [599, 279] on div "20 8 9 10 11 12 14 18 24 36 Background Color Transparent Select #ffff00 Text Co…" at bounding box center [456, 194] width 445 height 176
click at [681, 30] on mat-icon "close" at bounding box center [688, 33] width 14 height 14
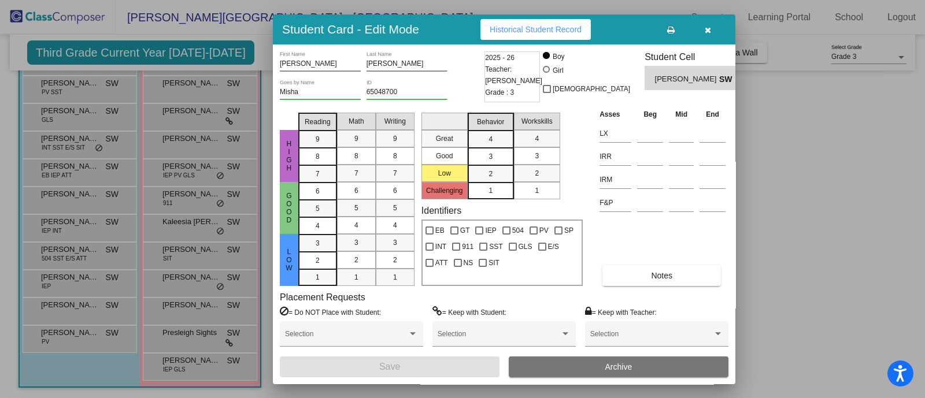
click at [705, 27] on icon "button" at bounding box center [708, 30] width 6 height 8
